Goal: Transaction & Acquisition: Purchase product/service

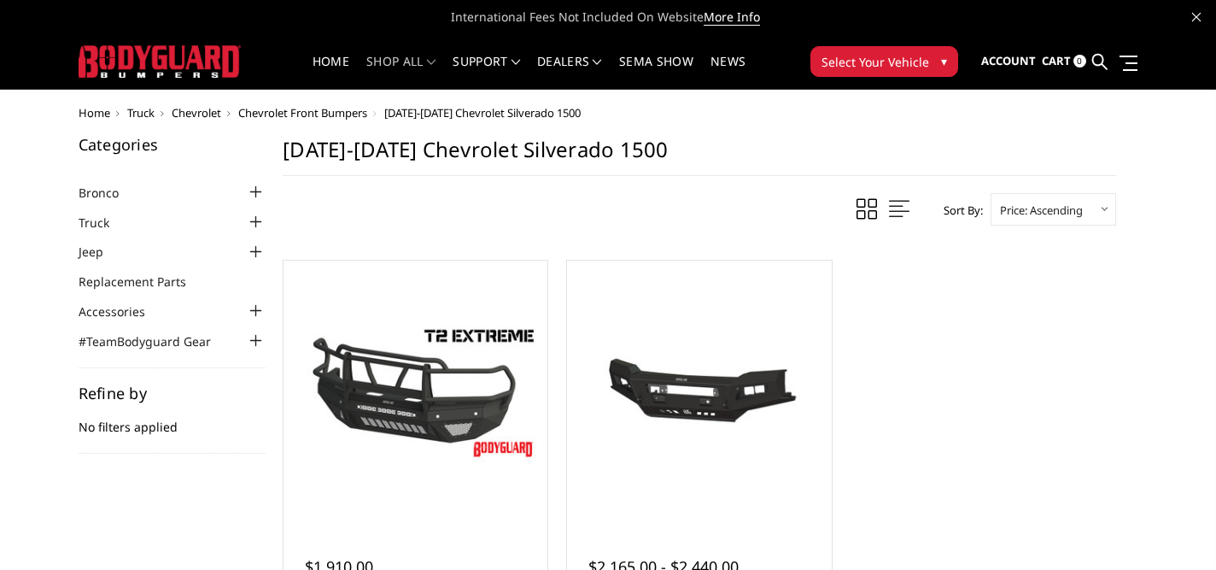
click at [191, 119] on span "Chevrolet" at bounding box center [197, 112] width 50 height 15
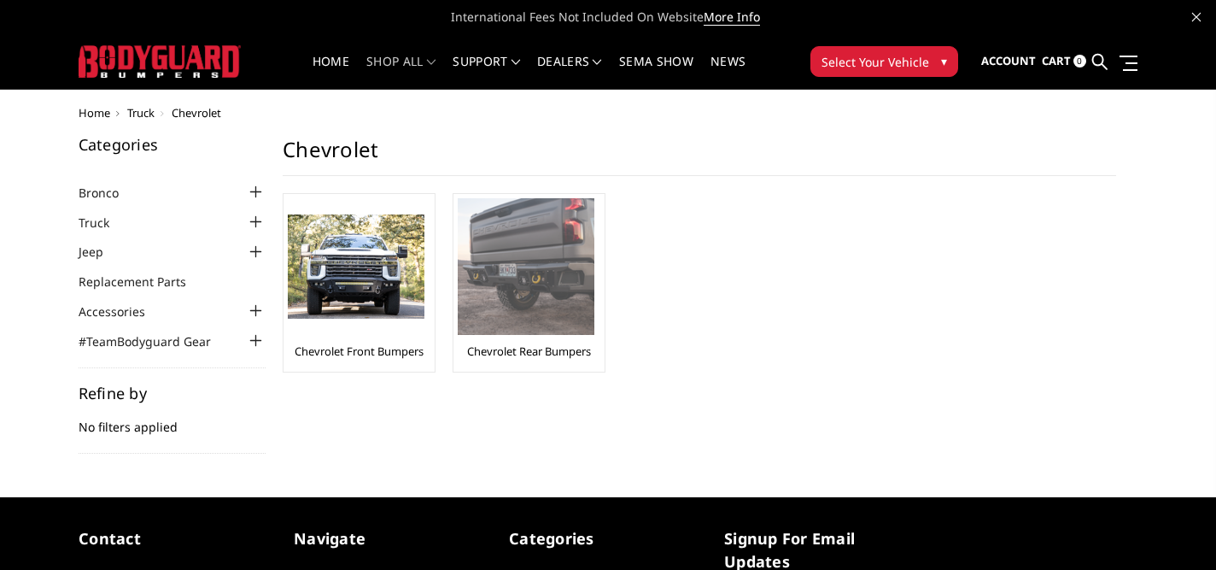
click at [521, 353] on link "Chevrolet Rear Bumpers" at bounding box center [529, 350] width 124 height 15
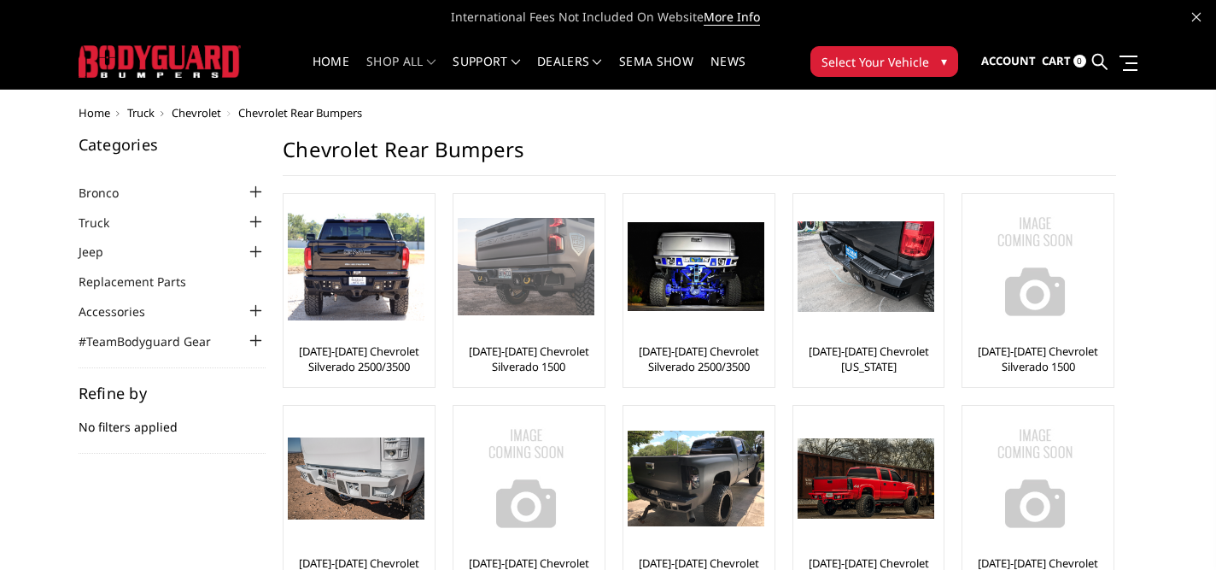
click at [558, 352] on link "[DATE]-[DATE] Chevrolet Silverado 1500" at bounding box center [529, 358] width 143 height 31
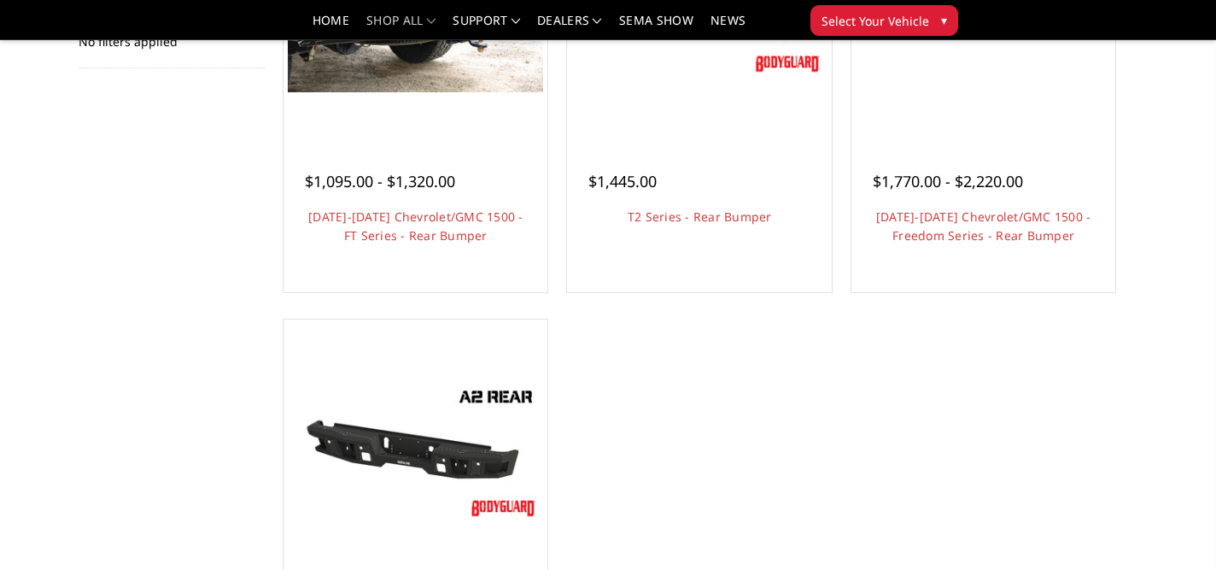
scroll to position [384, 0]
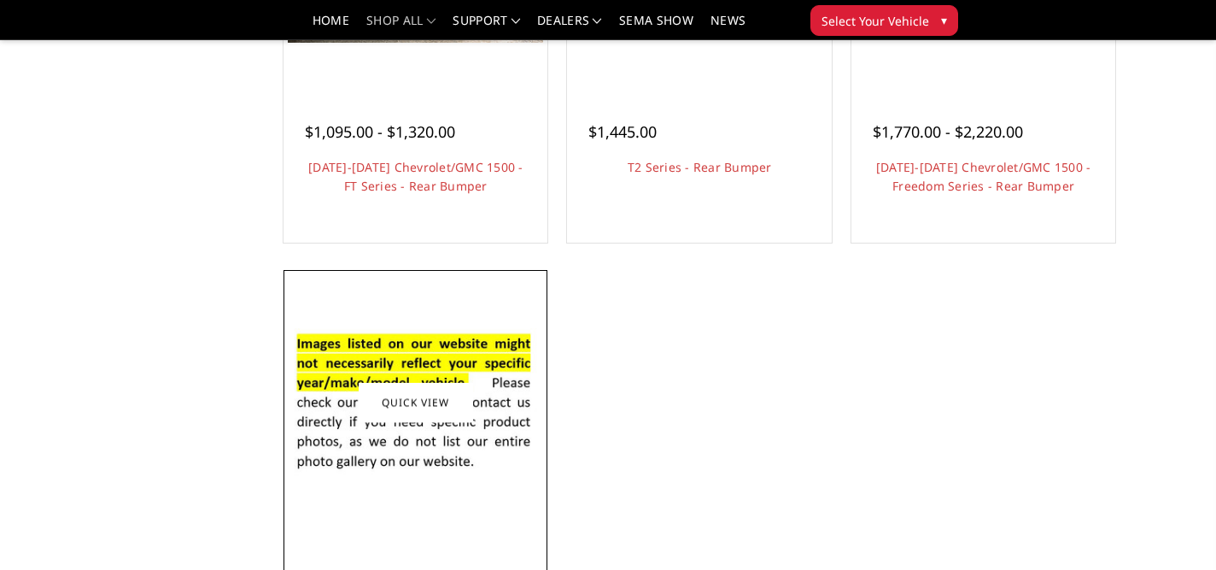
click at [430, 359] on img at bounding box center [415, 402] width 255 height 174
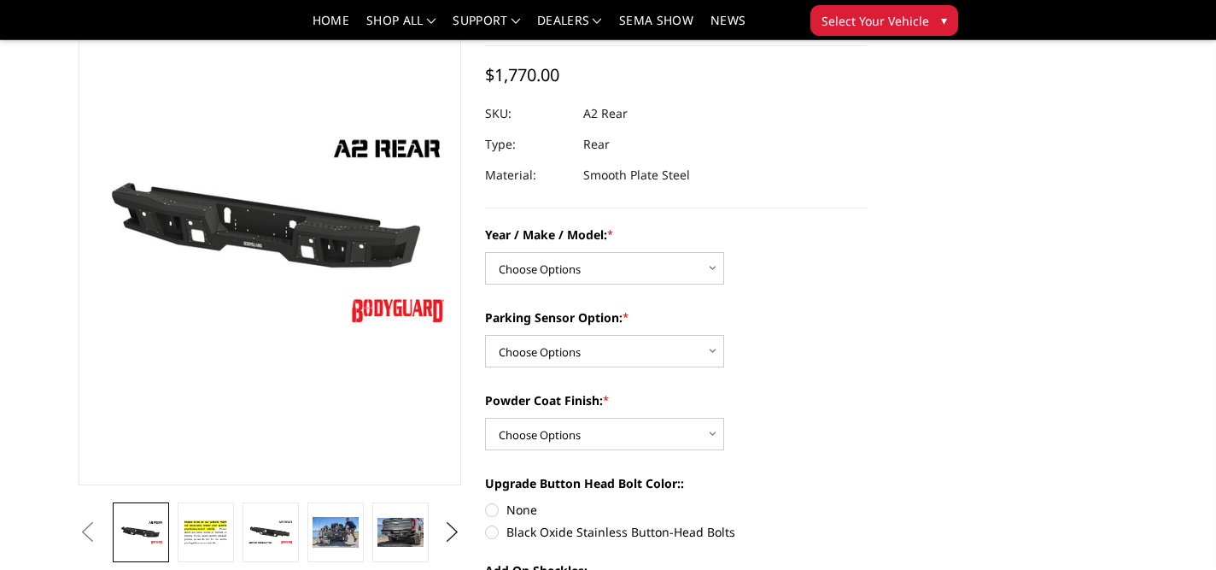
scroll to position [119, 0]
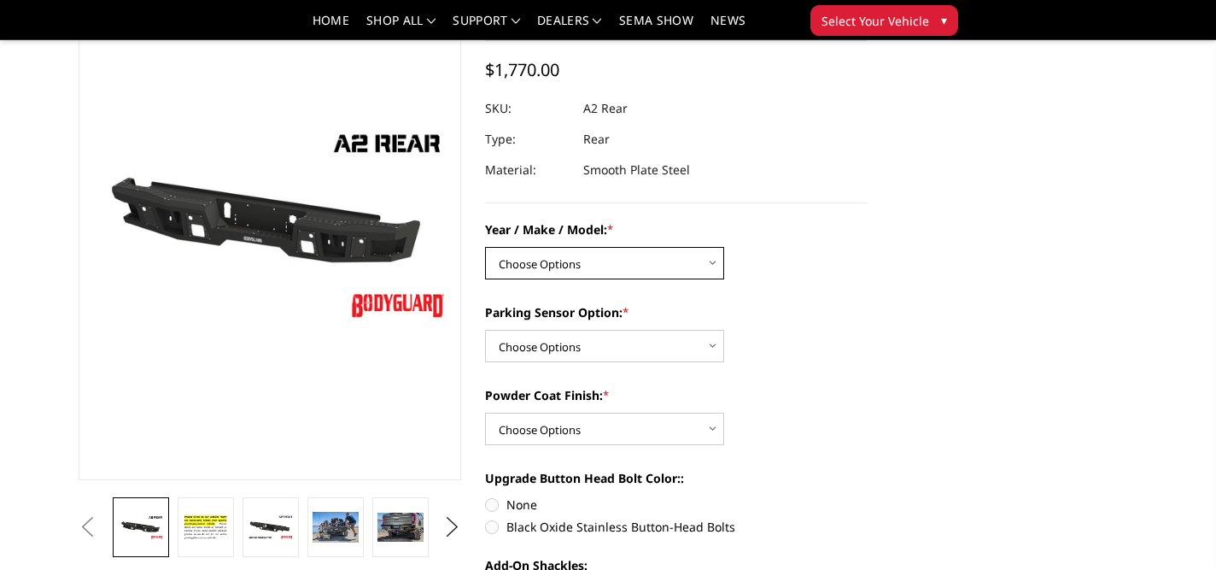
click at [712, 266] on select "Choose Options Chevrolet/GMC 20-24 2500 / 3500 Chevrolet/GMC 15-19 2500 / 3500 …" at bounding box center [604, 263] width 239 height 32
select select "1605"
click at [485, 247] on select "Choose Options Chevrolet/GMC 20-24 2500 / 3500 Chevrolet/GMC 15-19 2500 / 3500 …" at bounding box center [604, 263] width 239 height 32
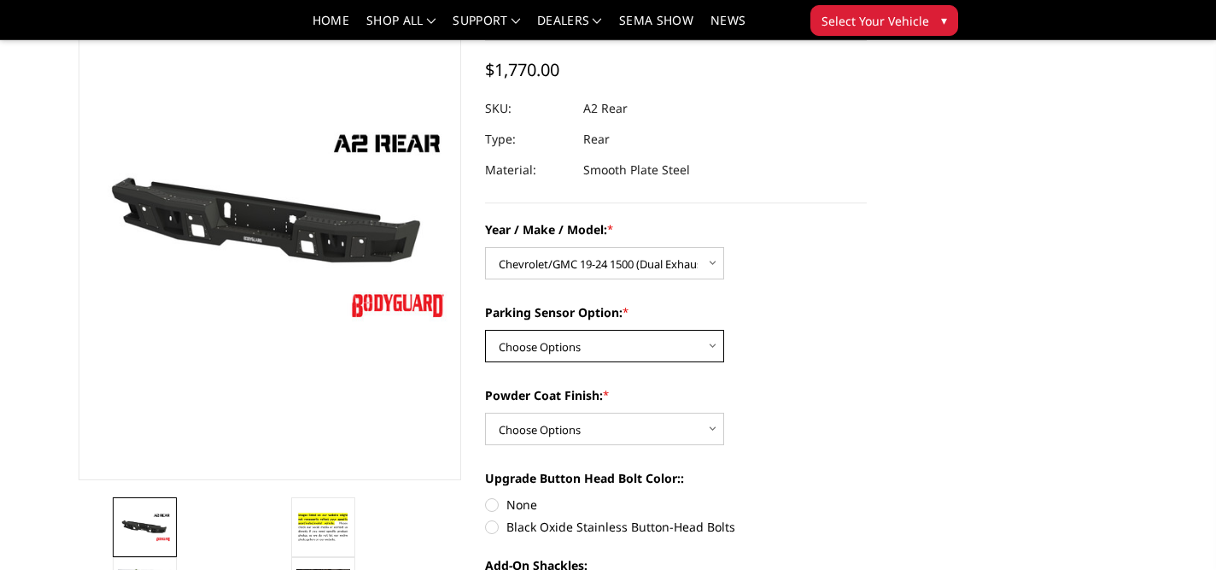
click at [716, 350] on select "Choose Options Yes - With sensor cutouts No - Without sensor cutouts" at bounding box center [604, 346] width 239 height 32
select select "564"
click at [485, 330] on select "Choose Options Yes - With sensor cutouts No - Without sensor cutouts" at bounding box center [604, 346] width 239 height 32
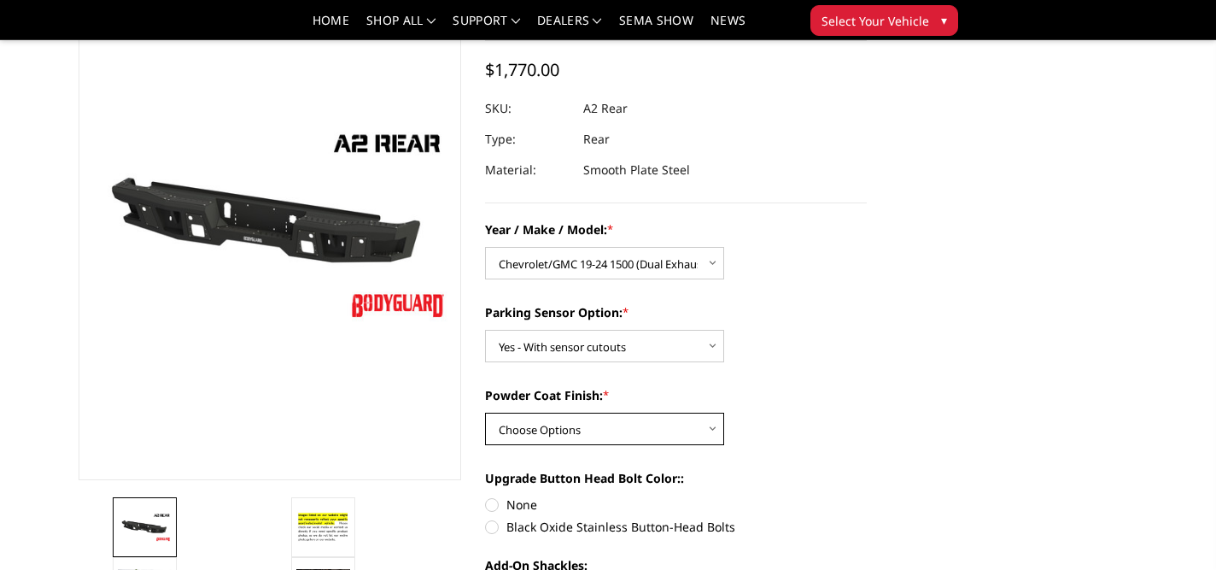
click at [710, 422] on select "Choose Options Bare metal (included) Texture black powder coat" at bounding box center [604, 428] width 239 height 32
select select "549"
click at [485, 412] on select "Choose Options Bare metal (included) Texture black powder coat" at bounding box center [604, 428] width 239 height 32
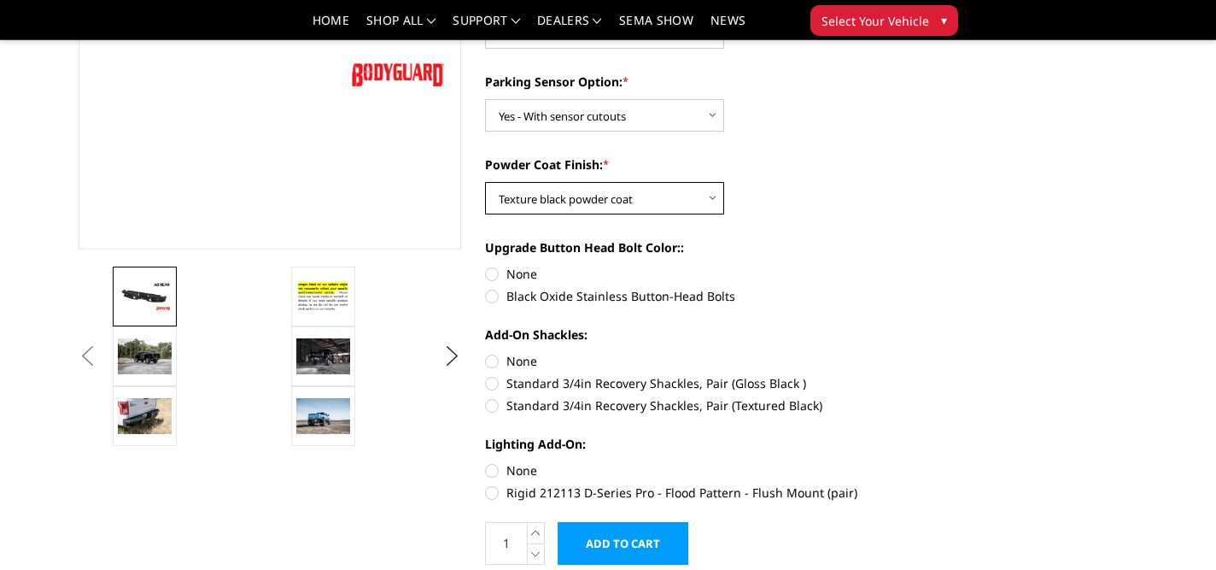
scroll to position [357, 0]
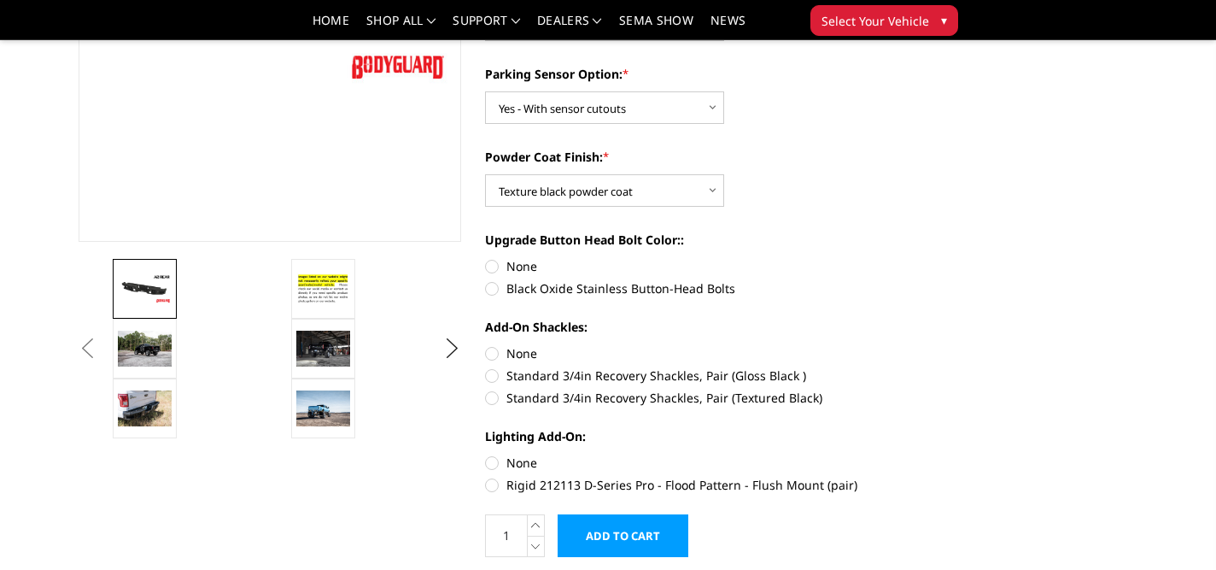
click at [490, 294] on label "Black Oxide Stainless Button-Head Bolts" at bounding box center [676, 288] width 383 height 18
click at [867, 258] on input "Black Oxide Stainless Button-Head Bolts" at bounding box center [867, 257] width 1 height 1
radio input "true"
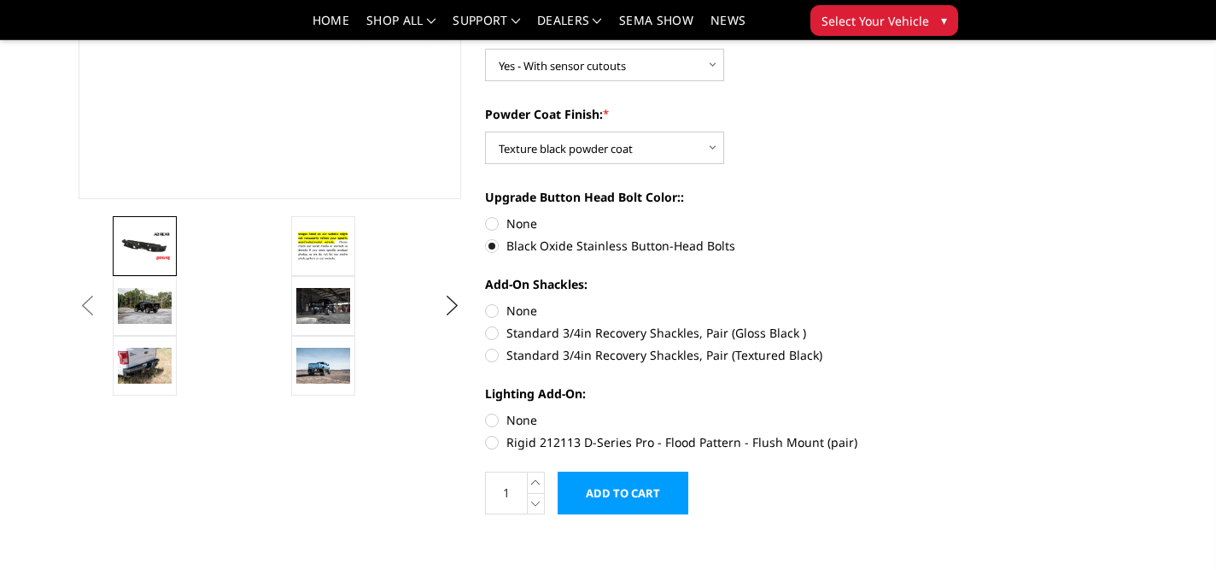
scroll to position [407, 0]
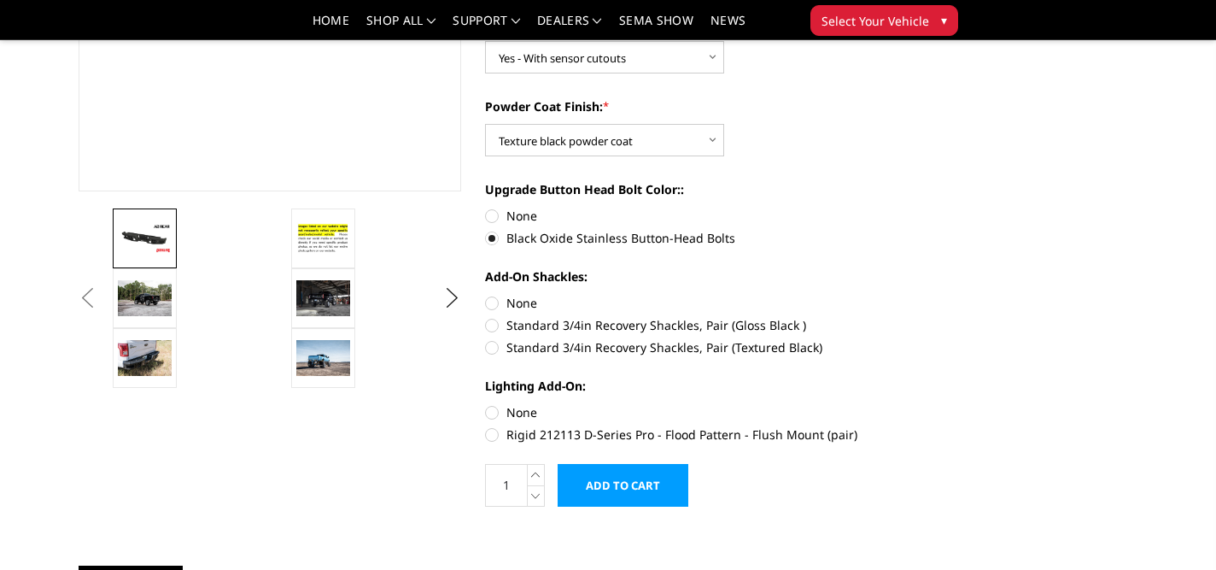
click at [494, 345] on label "Standard 3/4in Recovery Shackles, Pair (Textured Black)" at bounding box center [676, 347] width 383 height 18
click at [867, 317] on input "Standard 3/4in Recovery Shackles, Pair (Textured Black)" at bounding box center [867, 316] width 1 height 1
radio input "true"
click at [494, 434] on label "Rigid 212113 D-Series Pro - Flood Pattern - Flush Mount (pair)" at bounding box center [676, 434] width 383 height 18
click at [867, 404] on input "Rigid 212113 D-Series Pro - Flood Pattern - Flush Mount (pair)" at bounding box center [867, 403] width 1 height 1
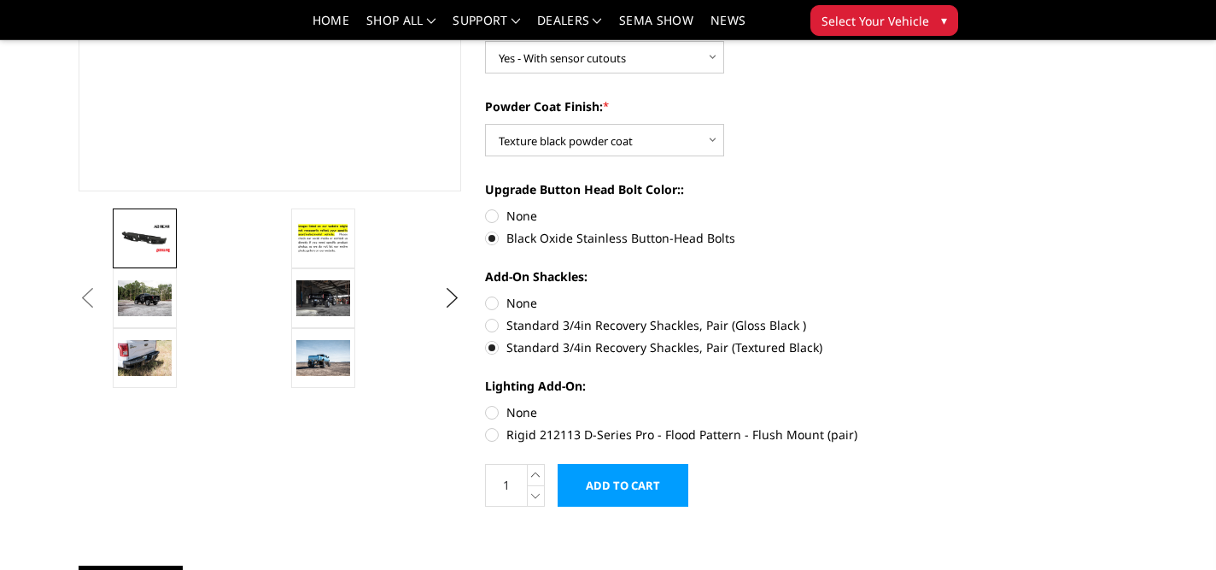
radio input "true"
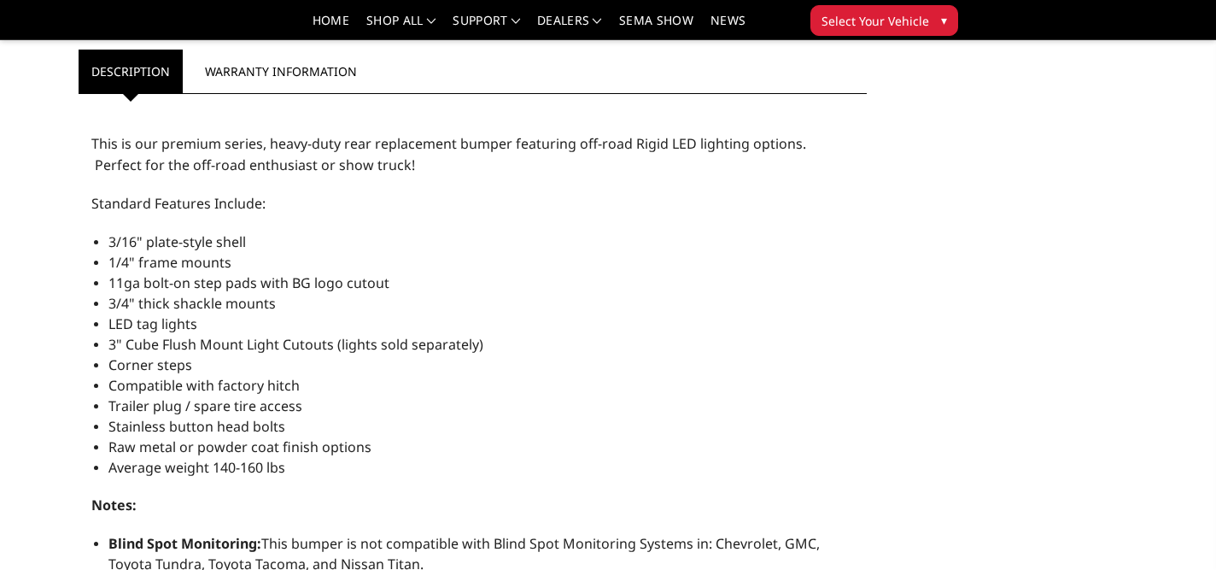
scroll to position [937, 0]
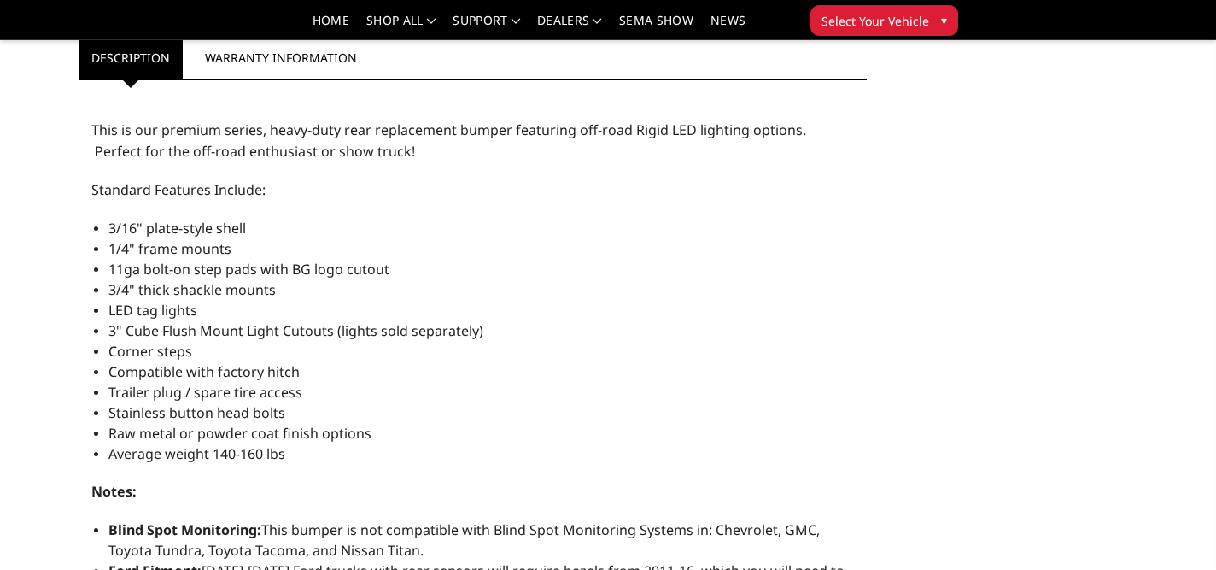
click at [713, 541] on li "Blind Spot Monitoring: This bumper is not compatible with Blind Spot Monitoring…" at bounding box center [480, 539] width 745 height 41
click at [710, 458] on li "Average weight 140-160 lbs" at bounding box center [480, 453] width 745 height 20
click at [702, 461] on li "Average weight 140-160 lbs" at bounding box center [480, 453] width 745 height 20
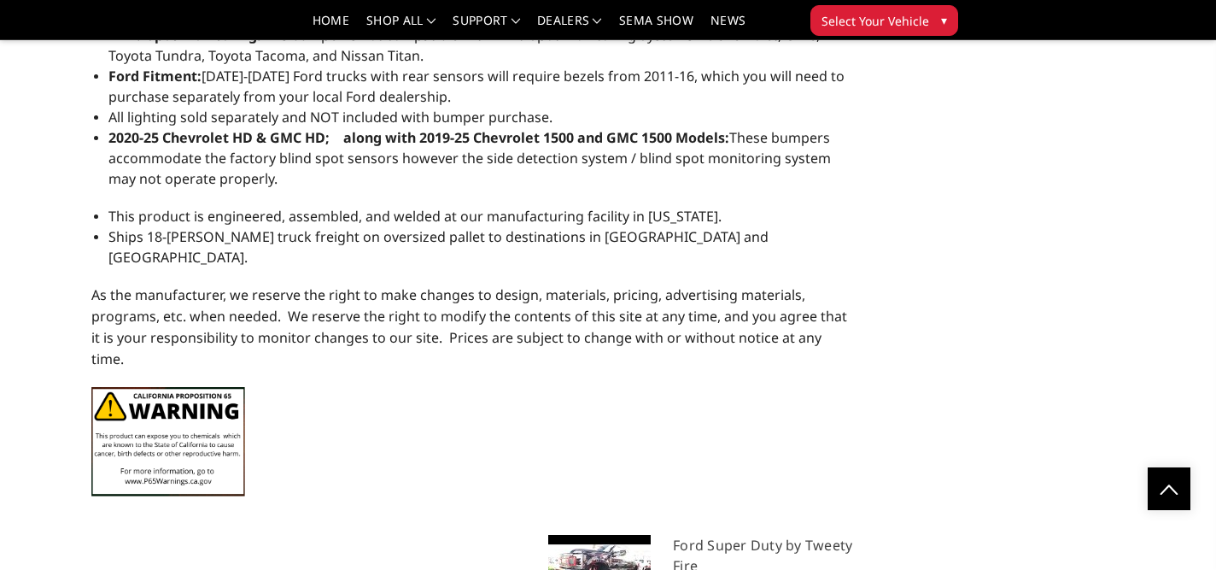
scroll to position [1428, 0]
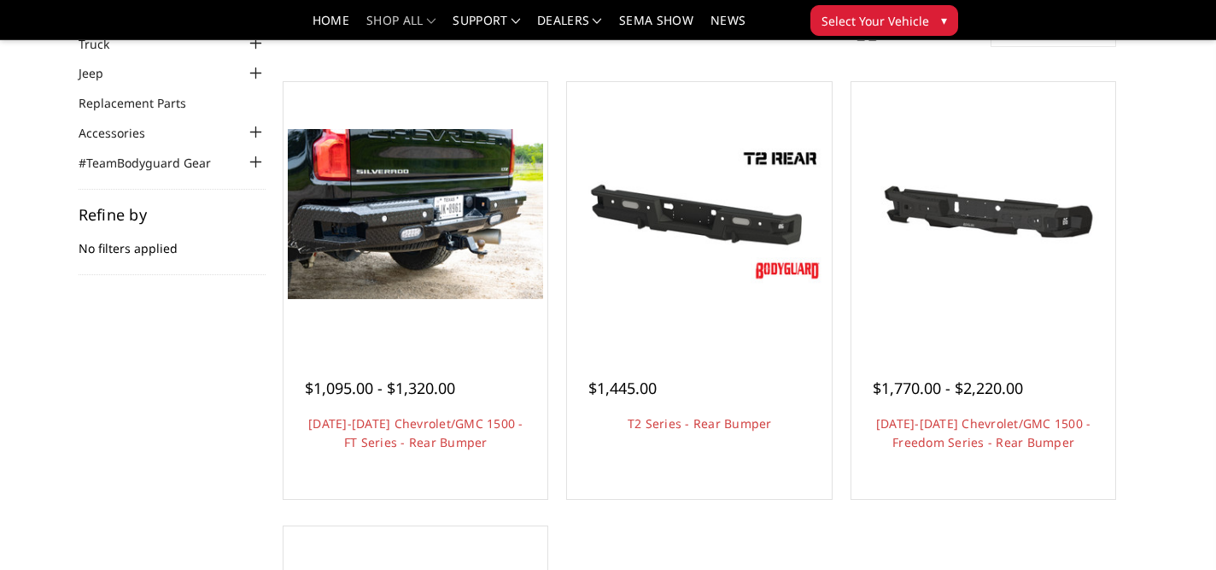
scroll to position [137, 0]
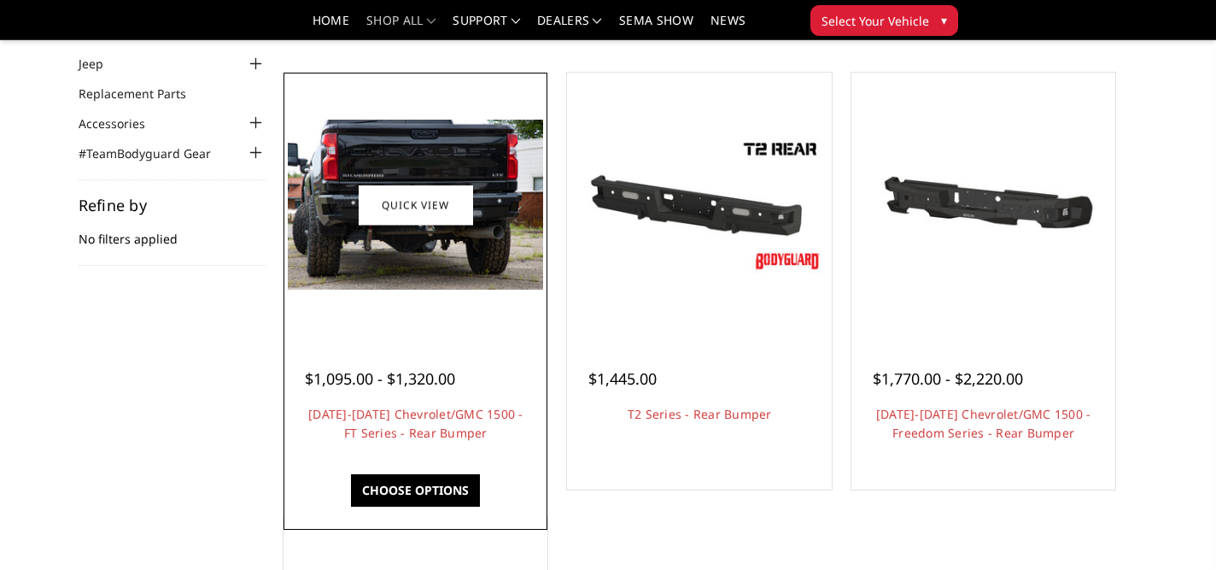
click at [449, 284] on img at bounding box center [415, 205] width 255 height 170
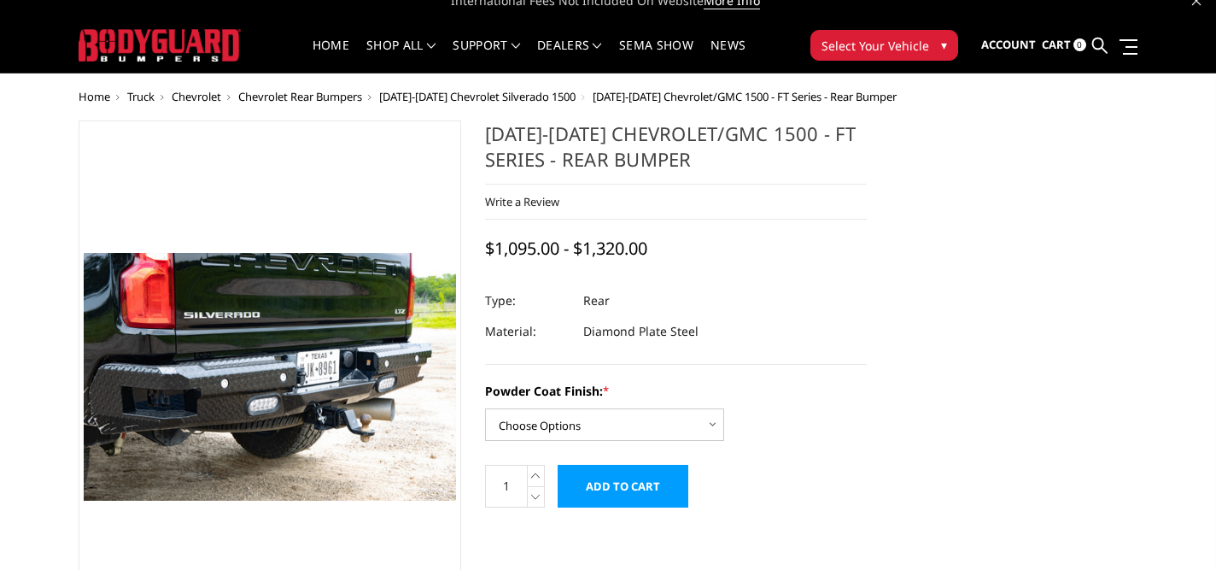
scroll to position [56, 0]
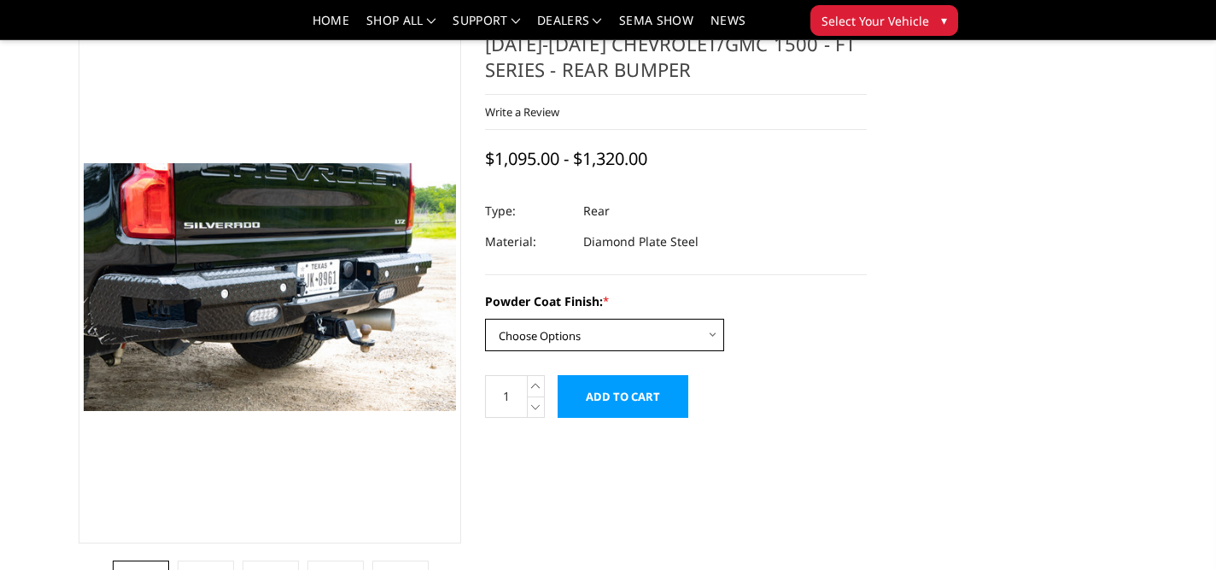
click at [647, 342] on select "Choose Options Bare Metal Gloss Black Powder Coat Textured Black Powder Coat" at bounding box center [604, 335] width 239 height 32
select select "3425"
click at [485, 319] on select "Choose Options Bare Metal Gloss Black Powder Coat Textured Black Powder Coat" at bounding box center [604, 335] width 239 height 32
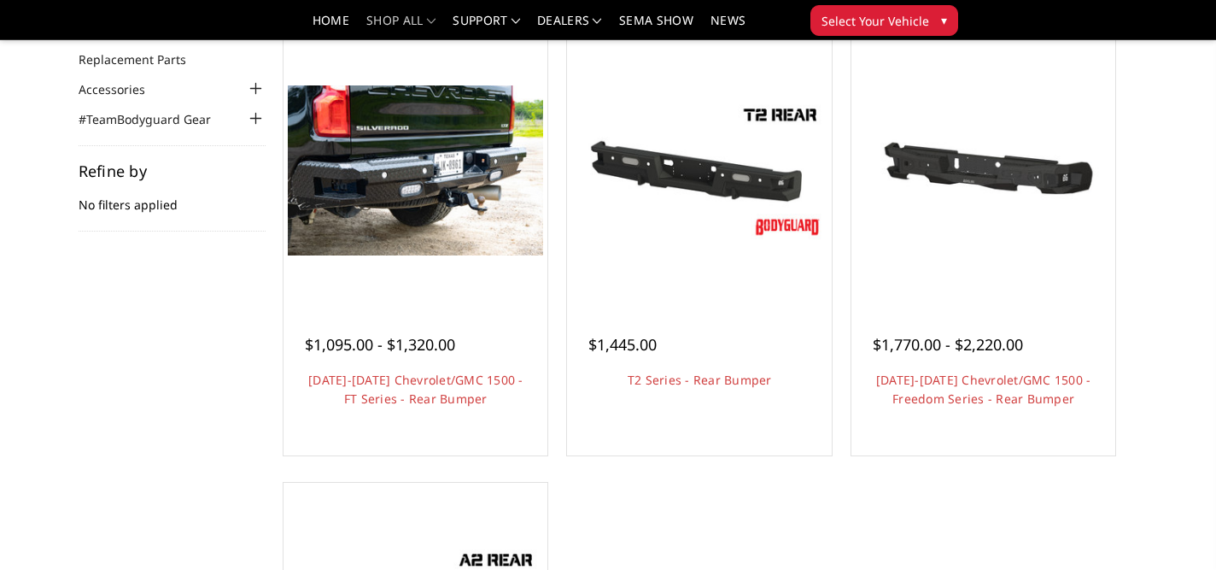
scroll to position [137, 0]
